Goal: Information Seeking & Learning: Learn about a topic

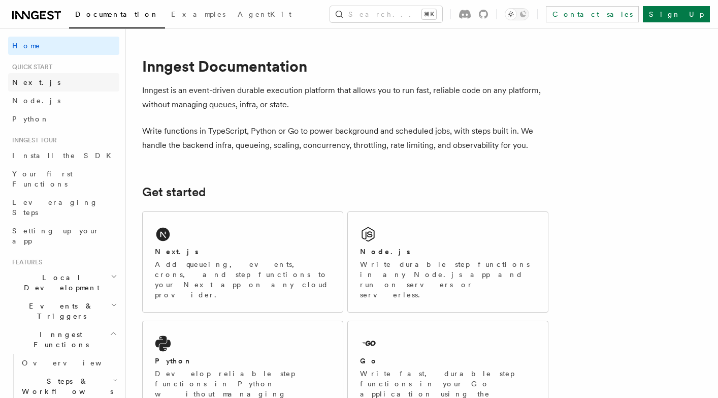
click at [57, 73] on link "Next.js" at bounding box center [63, 82] width 111 height 18
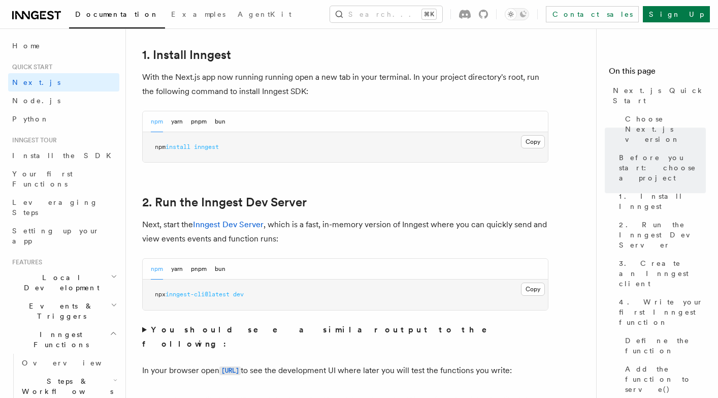
scroll to position [559, 0]
click at [526, 283] on button "Copy Copied" at bounding box center [533, 288] width 24 height 13
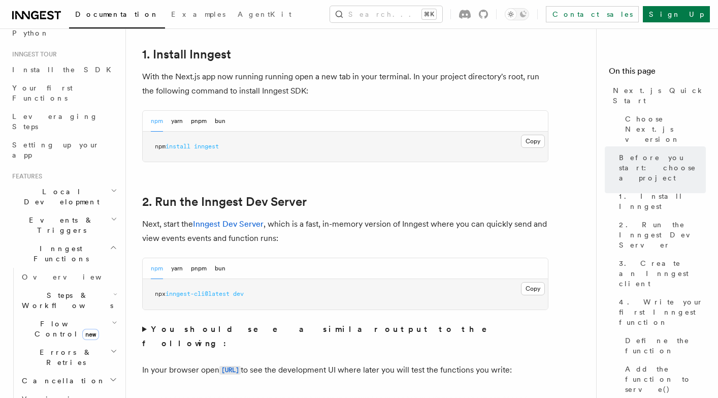
scroll to position [95, 0]
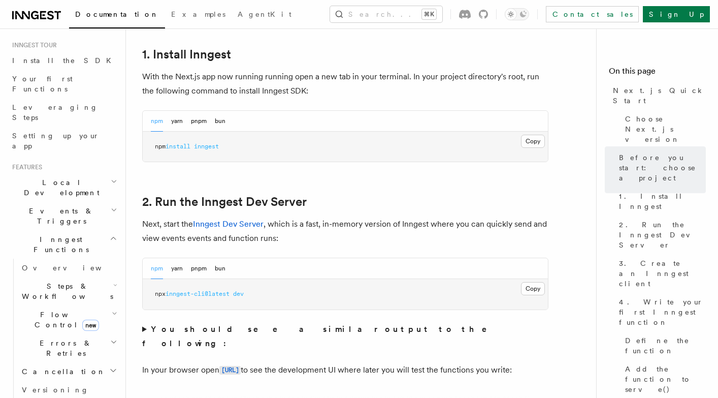
click at [108, 277] on h2 "Steps & Workflows" at bounding box center [69, 291] width 102 height 28
click at [77, 389] on link "AI Inference new" at bounding box center [73, 403] width 92 height 28
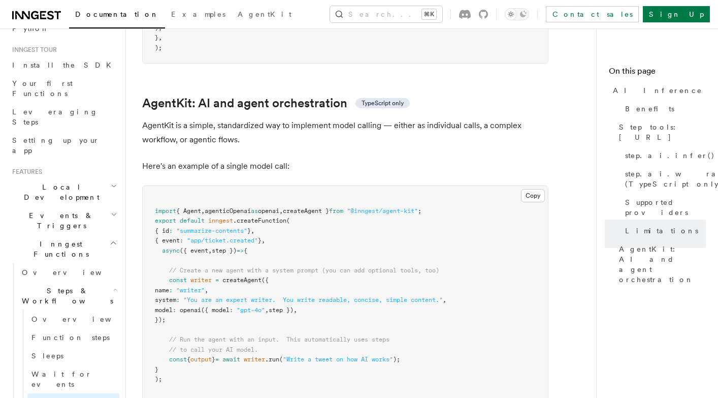
scroll to position [2930, 0]
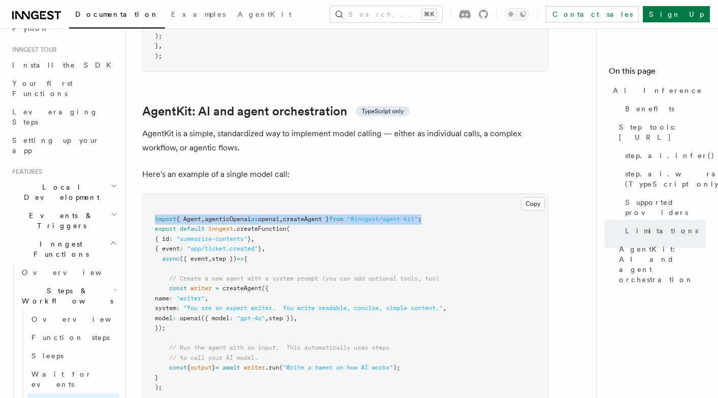
drag, startPoint x: 451, startPoint y: 160, endPoint x: 155, endPoint y: 158, distance: 296.1
click at [155, 194] on pre "import { Agent , agenticOpenai as openai , createAgent } from "@inngest/agent-k…" at bounding box center [345, 303] width 405 height 218
copy span "import { Agent , agenticOpenai as openai , createAgent } from "@inngest/agent-k…"
drag, startPoint x: 169, startPoint y: 228, endPoint x: 185, endPoint y: 263, distance: 38.6
click at [185, 263] on pre "import { Agent , agenticOpenai as openai , createAgent } from "@inngest/agent-k…" at bounding box center [345, 303] width 405 height 218
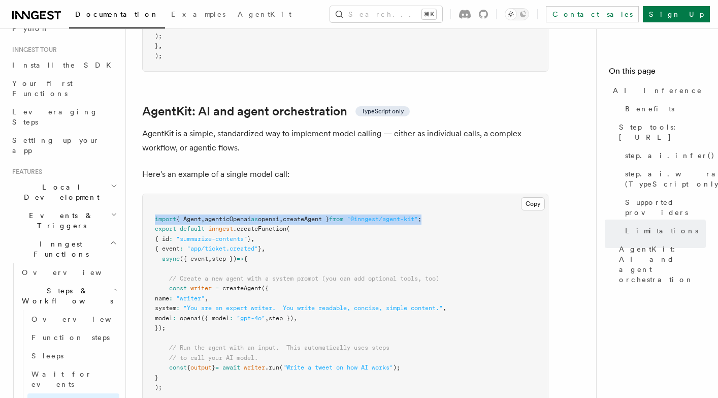
copy code "const writer = createAgent ({ name : "writer" , system : "You are an expert wri…"
click at [343, 215] on span "from" at bounding box center [336, 218] width 14 height 7
drag, startPoint x: 176, startPoint y: 238, endPoint x: 209, endPoint y: 266, distance: 43.3
click at [209, 266] on pre "import { Agent , agenticOpenai as openai , createAgent } from "@inngest/agent-k…" at bounding box center [345, 303] width 405 height 218
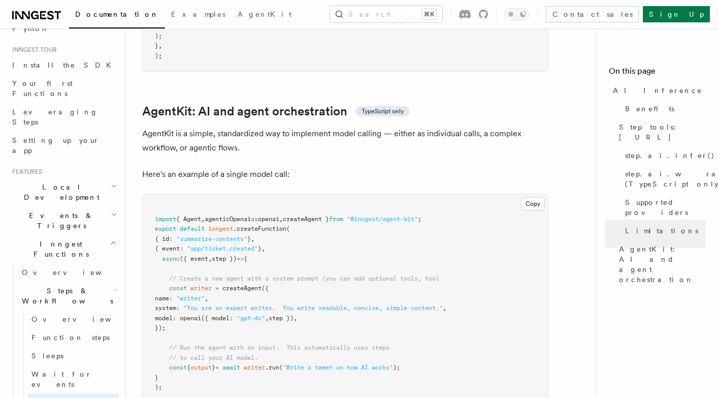
copy code "name : "writer" , system : "You are an expert writer. You write readable, conci…"
click at [387, 167] on p "Here's an example of a single model call:" at bounding box center [345, 174] width 406 height 14
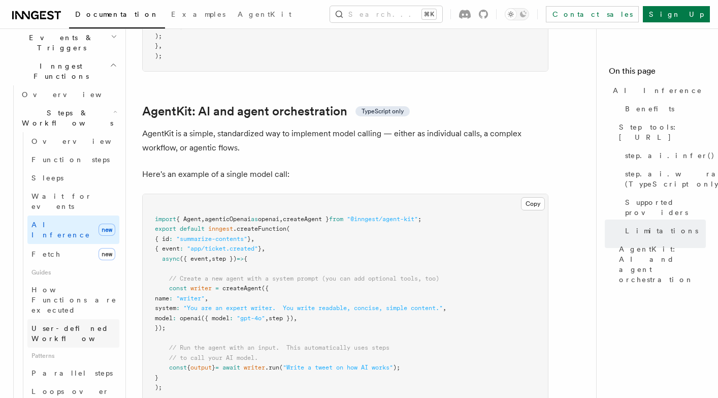
scroll to position [263, 0]
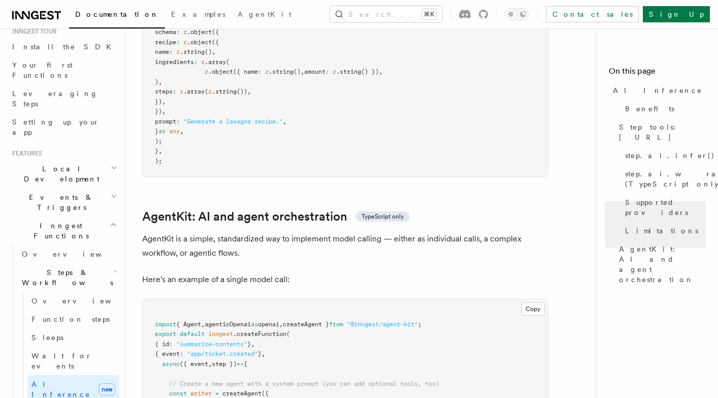
scroll to position [132, 0]
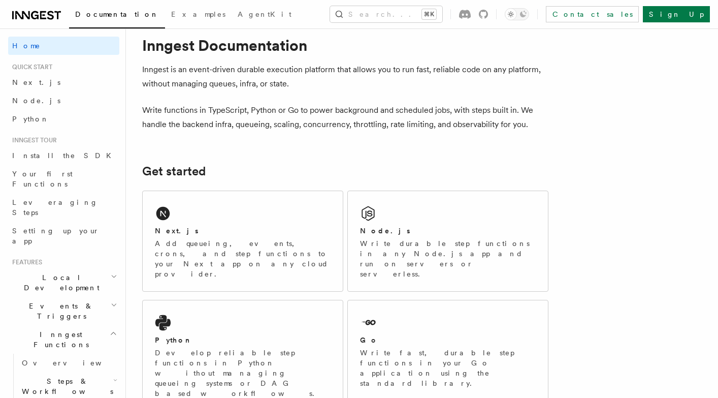
scroll to position [39, 0]
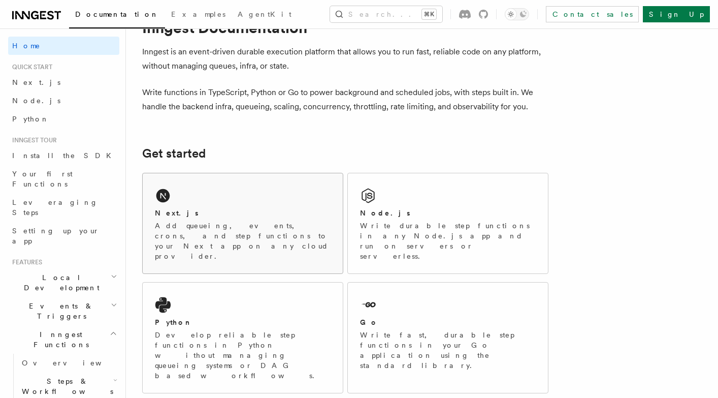
click at [193, 183] on div "Next.js Add queueing, events, crons, and step functions to your Next app on any…" at bounding box center [243, 223] width 200 height 100
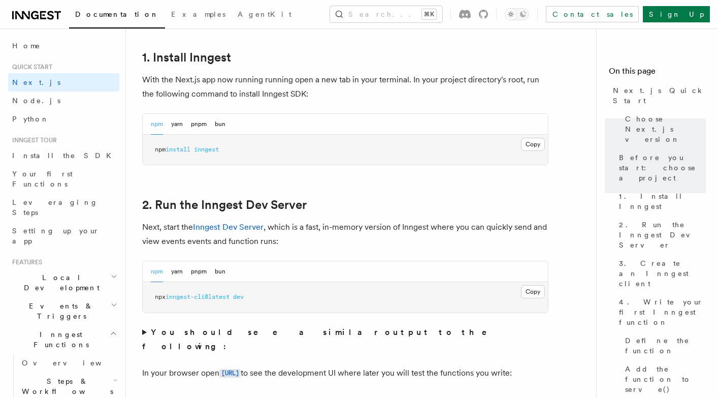
scroll to position [621, 0]
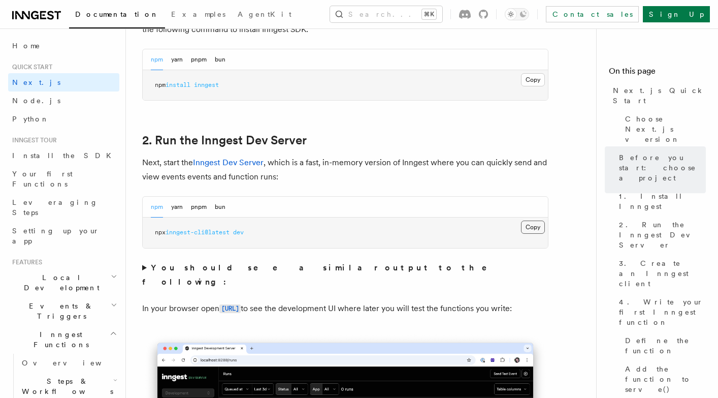
click at [530, 228] on button "Copy Copied" at bounding box center [533, 226] width 24 height 13
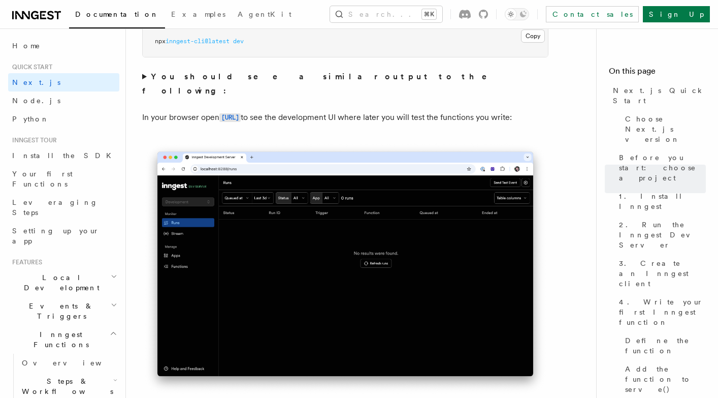
scroll to position [826, 0]
